Goal: Obtain resource: Download file/media

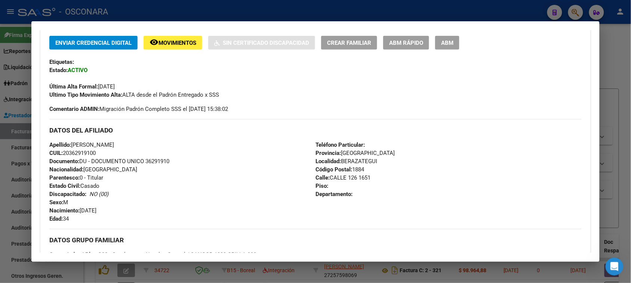
scroll to position [1, 0]
click at [622, 57] on div at bounding box center [315, 141] width 631 height 283
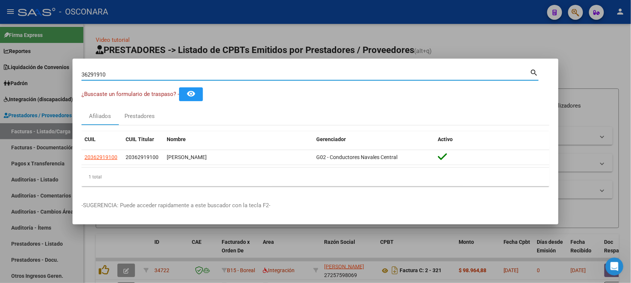
drag, startPoint x: 21, startPoint y: 75, endPoint x: 0, endPoint y: 75, distance: 21.3
click at [0, 75] on div "36291910 Buscar (apellido, dni, cuil, nro traspaso, cuit, obra social) search ¿…" at bounding box center [315, 141] width 631 height 283
type input "d"
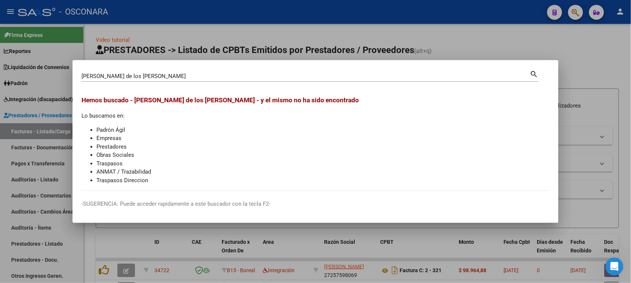
drag, startPoint x: 152, startPoint y: 80, endPoint x: 4, endPoint y: 82, distance: 148.1
click at [0, 82] on div "[PERSON_NAME] de los [PERSON_NAME] Buscar (apellido, dni, cuil, nro traspaso, c…" at bounding box center [315, 141] width 631 height 283
click at [150, 77] on input "[PERSON_NAME] de los [PERSON_NAME]" at bounding box center [306, 76] width 449 height 7
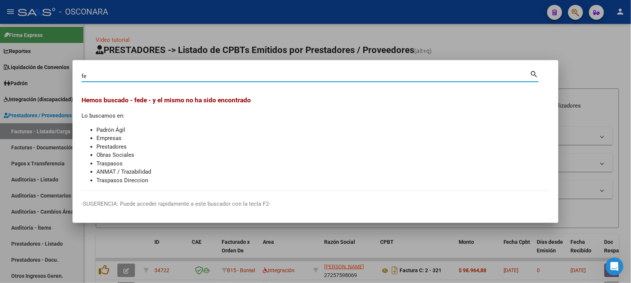
type input "f"
paste input "51453213"
type input "51453213"
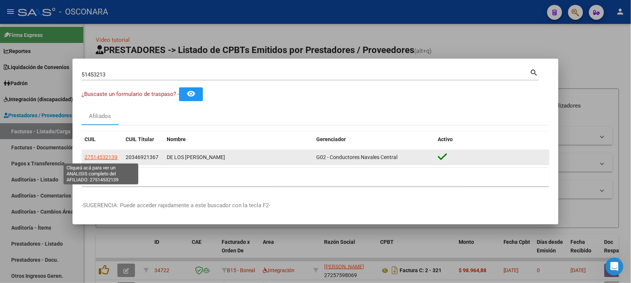
click at [102, 157] on span "27514532139" at bounding box center [101, 157] width 33 height 6
type textarea "27514532139"
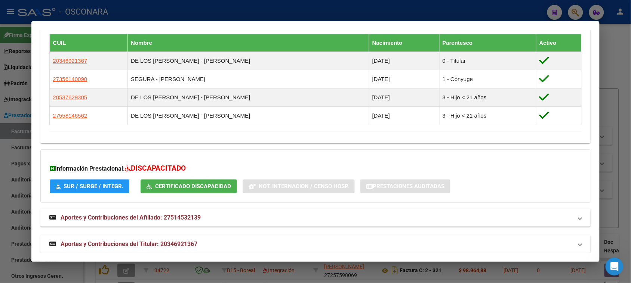
scroll to position [442, 0]
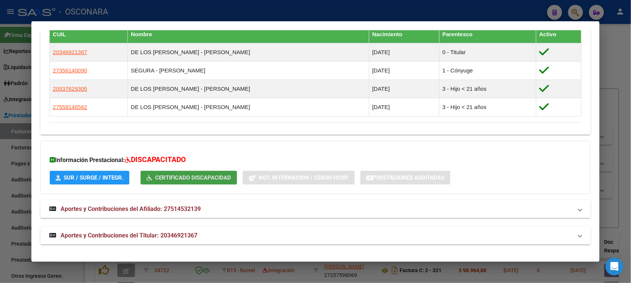
click at [185, 175] on span "Certificado Discapacidad" at bounding box center [193, 178] width 76 height 7
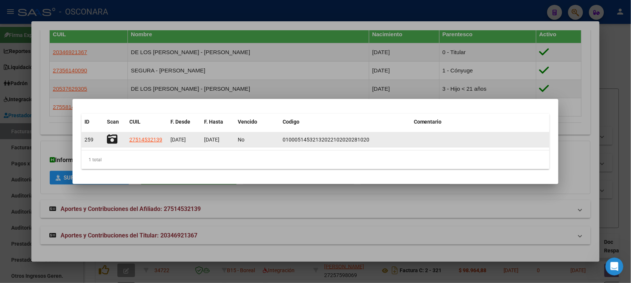
click at [110, 138] on icon at bounding box center [112, 139] width 10 height 10
click at [155, 139] on span "27514532139" at bounding box center [145, 140] width 33 height 6
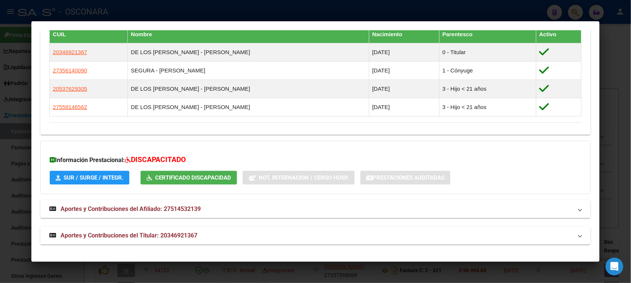
click at [173, 180] on span "Certificado Discapacidad" at bounding box center [193, 178] width 76 height 7
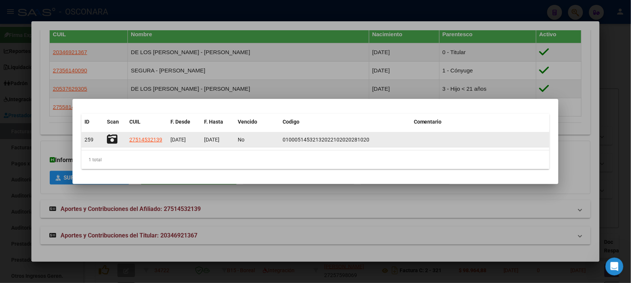
click at [110, 141] on icon at bounding box center [112, 139] width 10 height 10
